Goal: Book appointment/travel/reservation

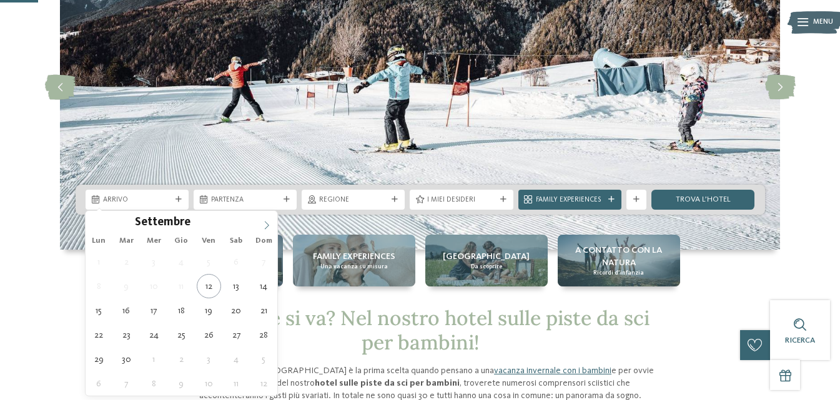
click at [271, 222] on icon at bounding box center [266, 225] width 9 height 9
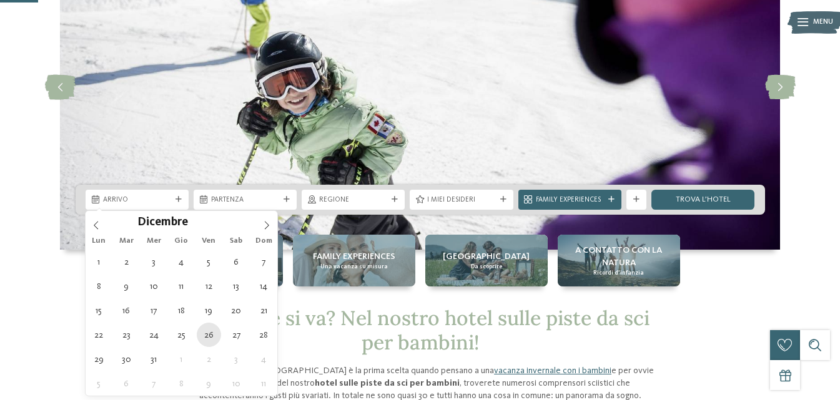
type div "[DATE]"
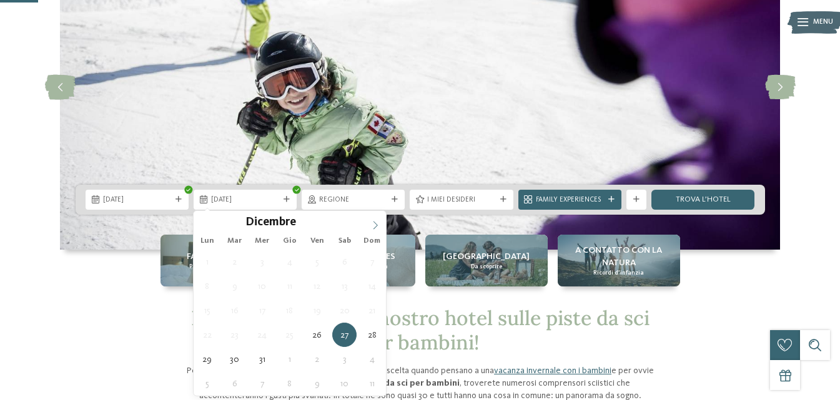
type input "****"
click at [379, 222] on icon at bounding box center [375, 225] width 9 height 9
type div "[DATE]"
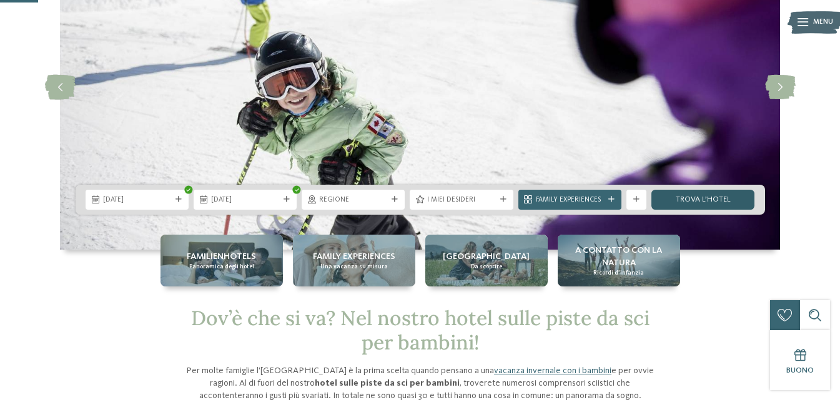
click at [678, 199] on link "trova l’hotel" at bounding box center [703, 200] width 103 height 20
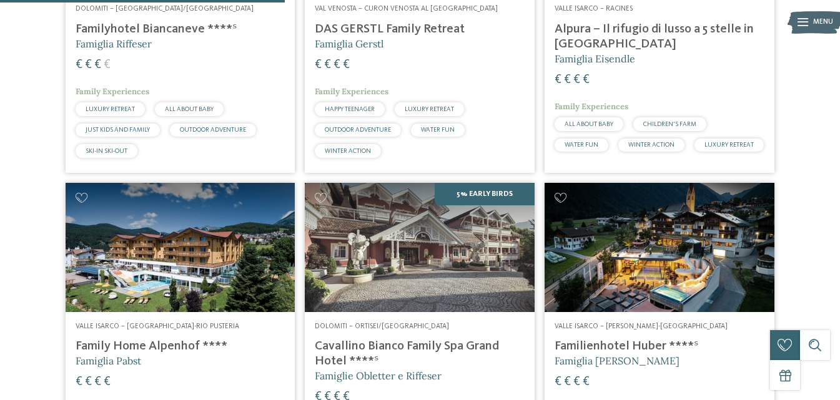
scroll to position [867, 0]
